Goal: Transaction & Acquisition: Purchase product/service

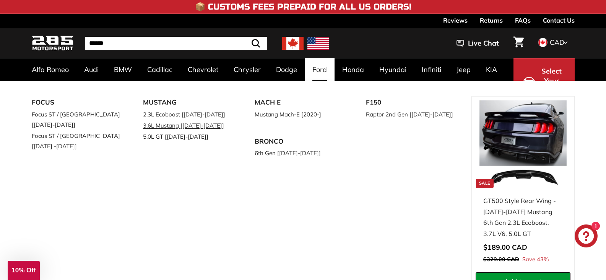
click at [205, 124] on link "3.6L Mustang [[DATE]-[DATE]]" at bounding box center [188, 125] width 90 height 11
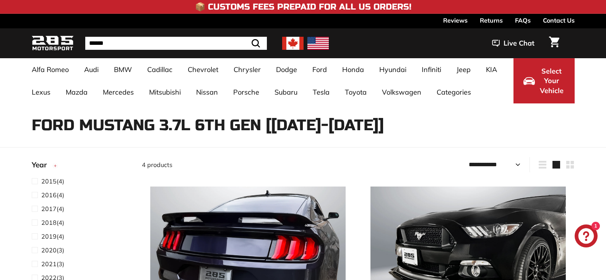
select select "**********"
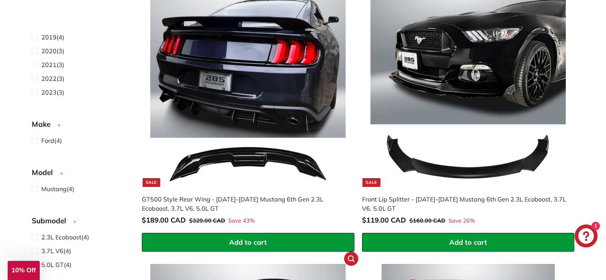
scroll to position [191, 0]
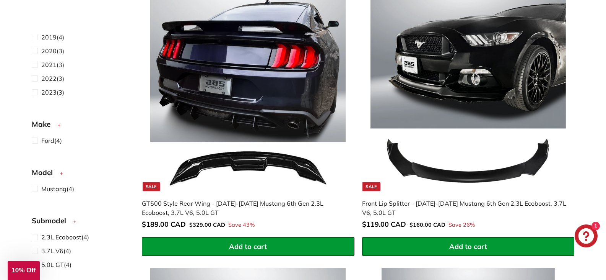
click at [251, 160] on img at bounding box center [247, 92] width 195 height 195
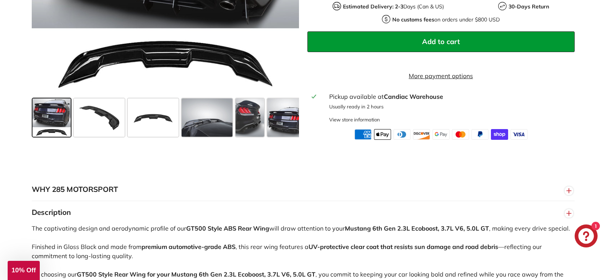
scroll to position [306, 0]
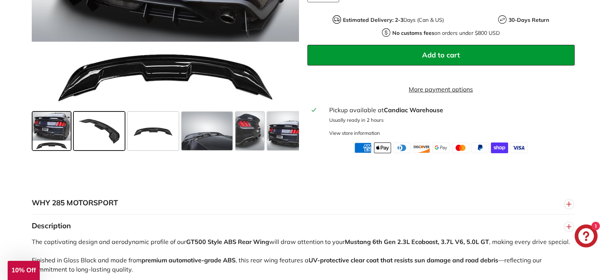
click at [109, 134] on span at bounding box center [99, 131] width 51 height 38
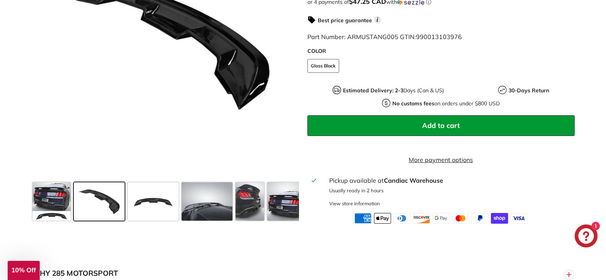
scroll to position [230, 0]
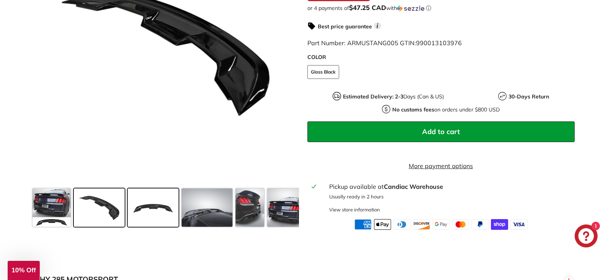
click at [161, 209] on span at bounding box center [153, 207] width 51 height 38
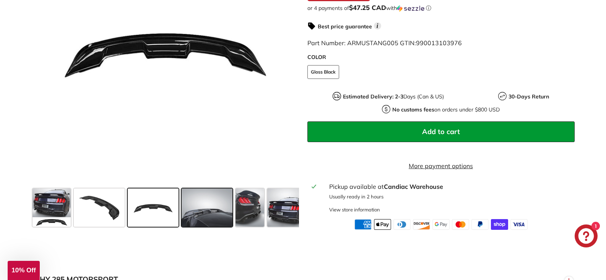
click at [207, 217] on span at bounding box center [207, 207] width 51 height 38
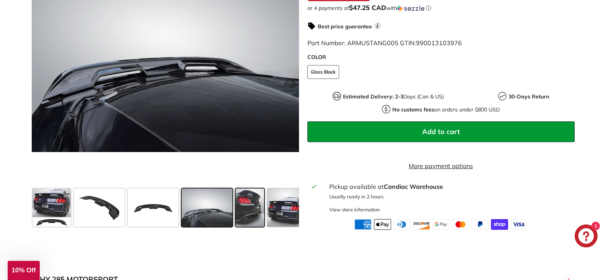
click at [242, 209] on span at bounding box center [250, 207] width 29 height 38
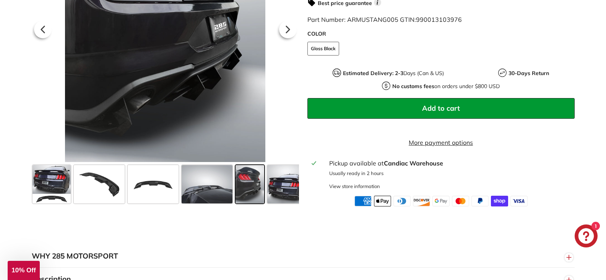
scroll to position [268, 0]
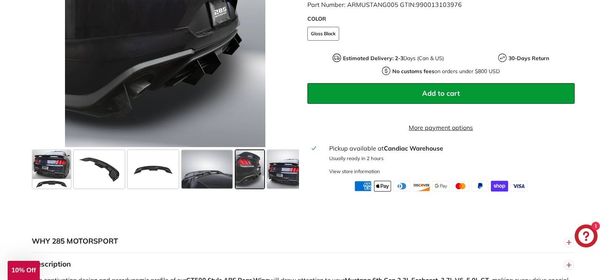
click at [250, 182] on span at bounding box center [250, 169] width 29 height 38
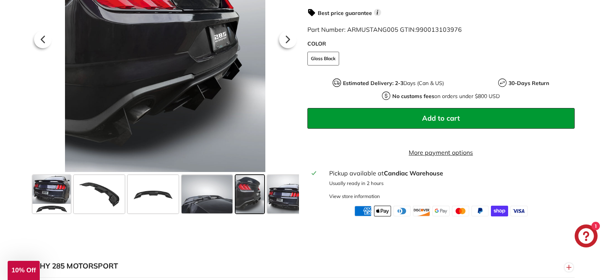
scroll to position [230, 0]
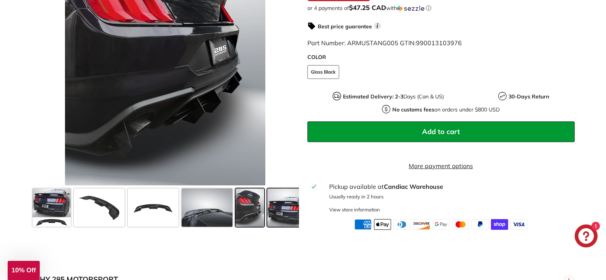
click at [286, 213] on span at bounding box center [286, 207] width 38 height 38
